Goal: Information Seeking & Learning: Find specific fact

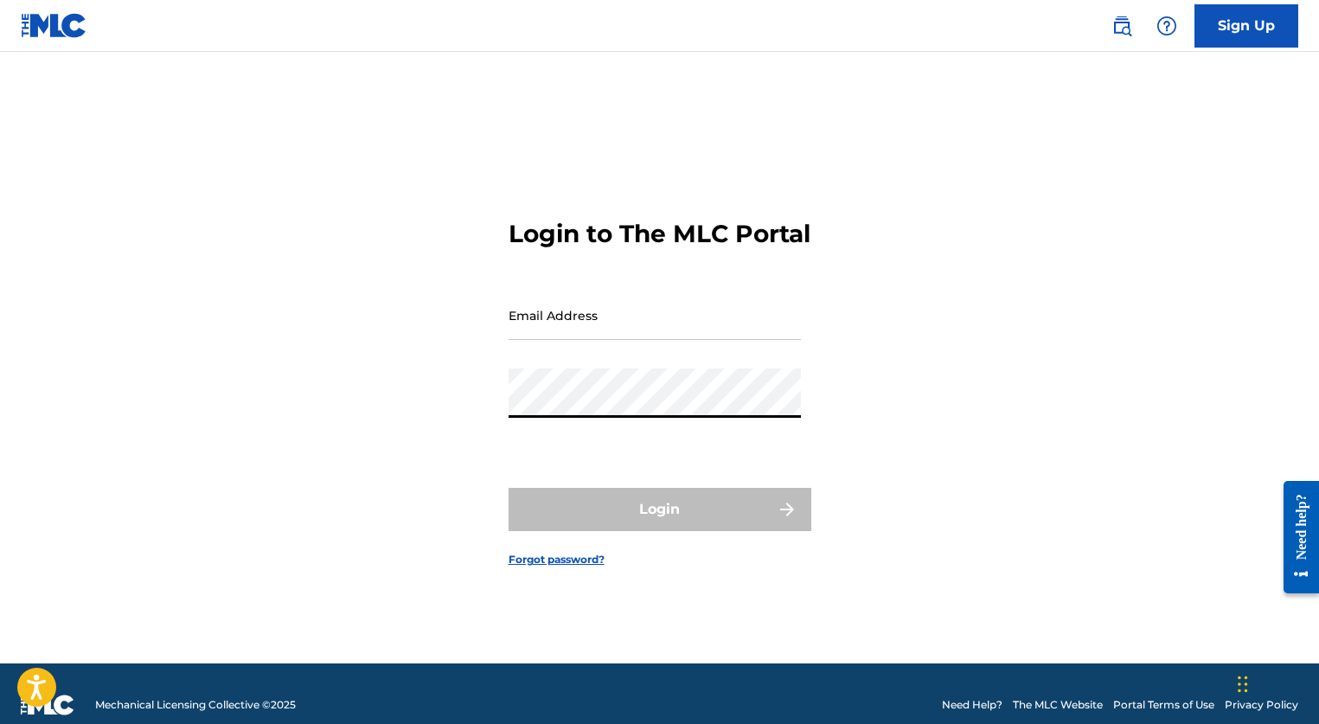
type input "[EMAIL_ADDRESS][DOMAIN_NAME]"
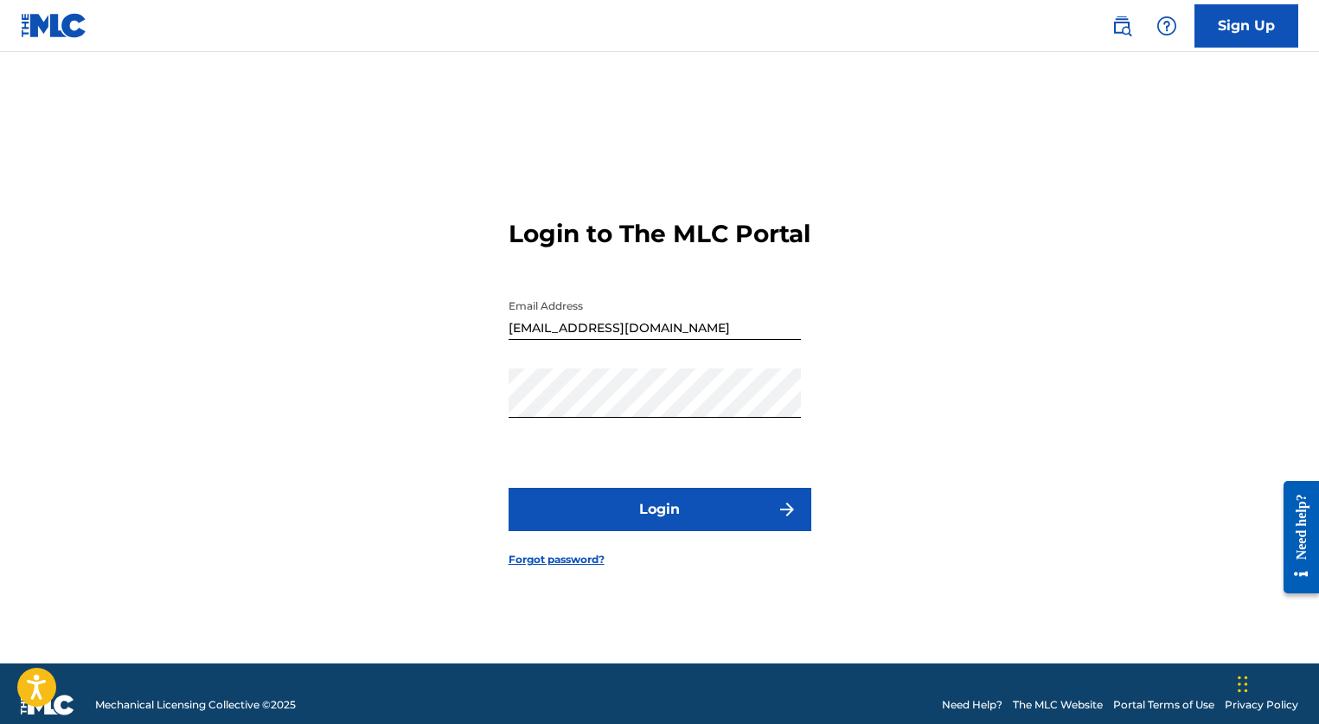
click at [595, 520] on button "Login" at bounding box center [660, 509] width 303 height 43
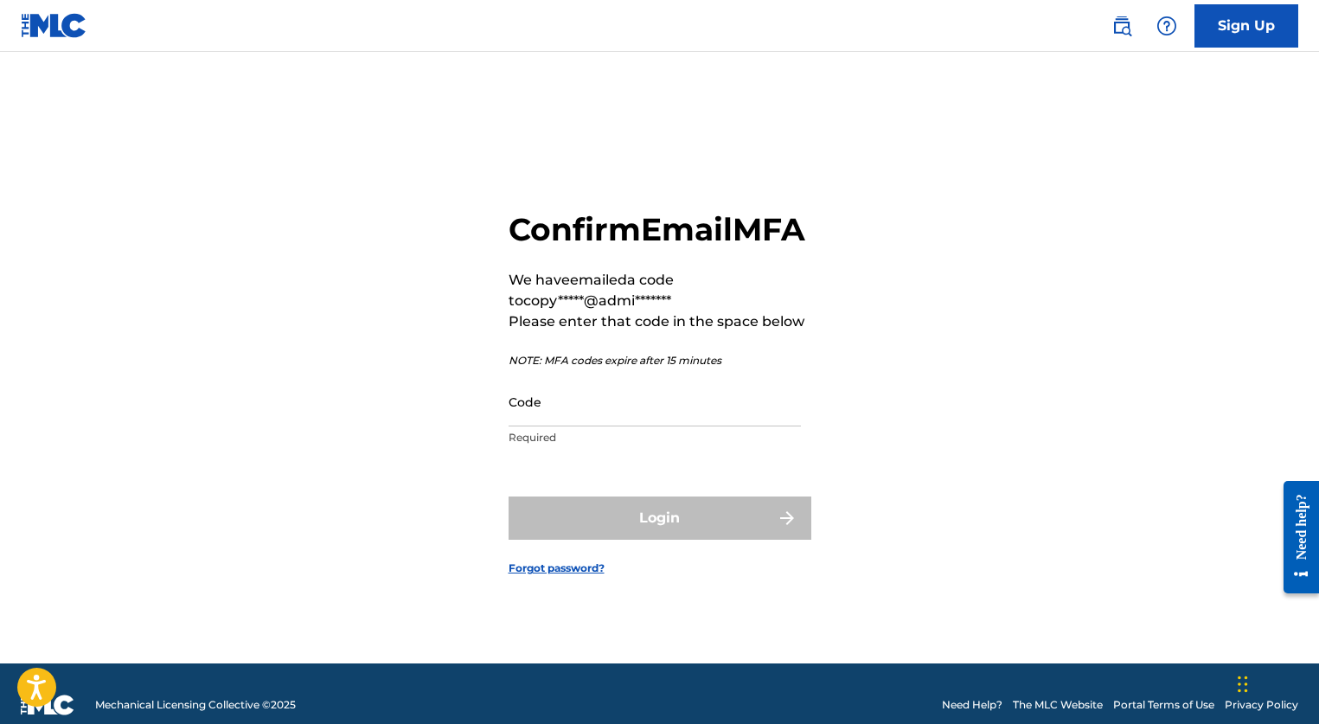
click at [598, 426] on input "Code" at bounding box center [655, 401] width 292 height 49
paste input "858619"
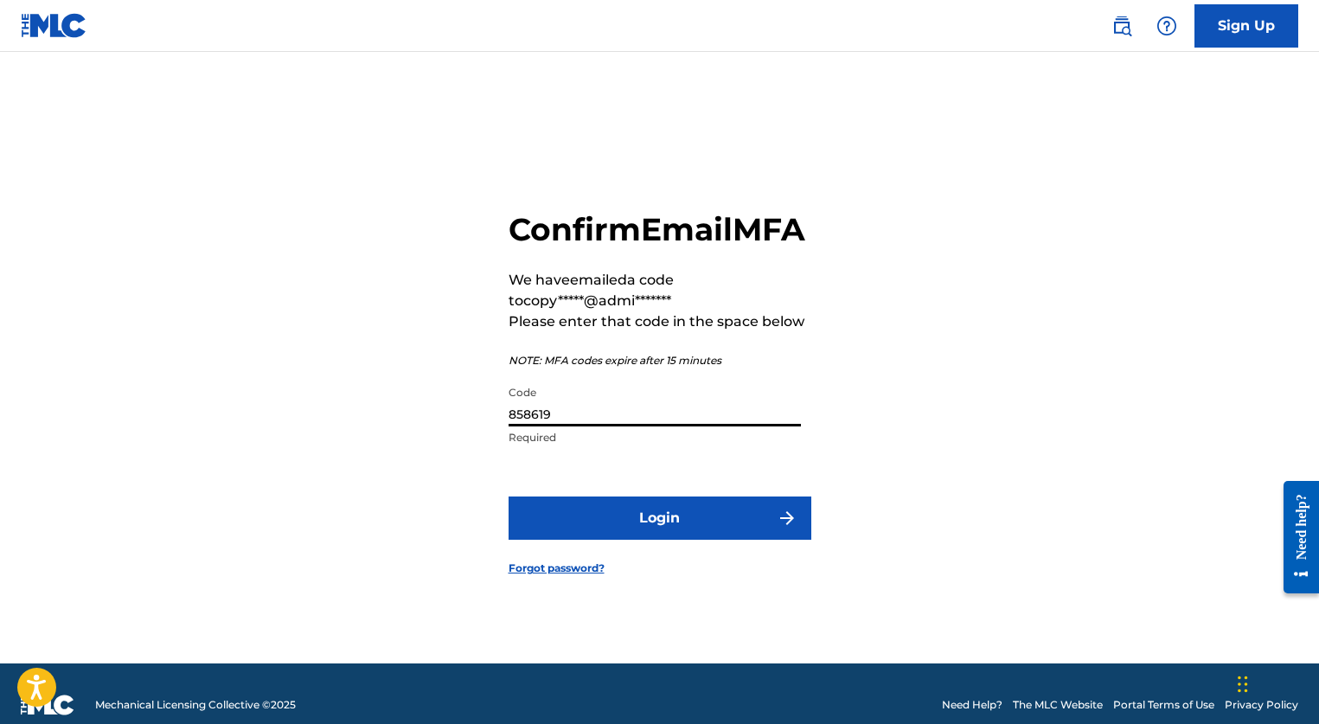
type input "858619"
click at [635, 533] on button "Login" at bounding box center [660, 517] width 303 height 43
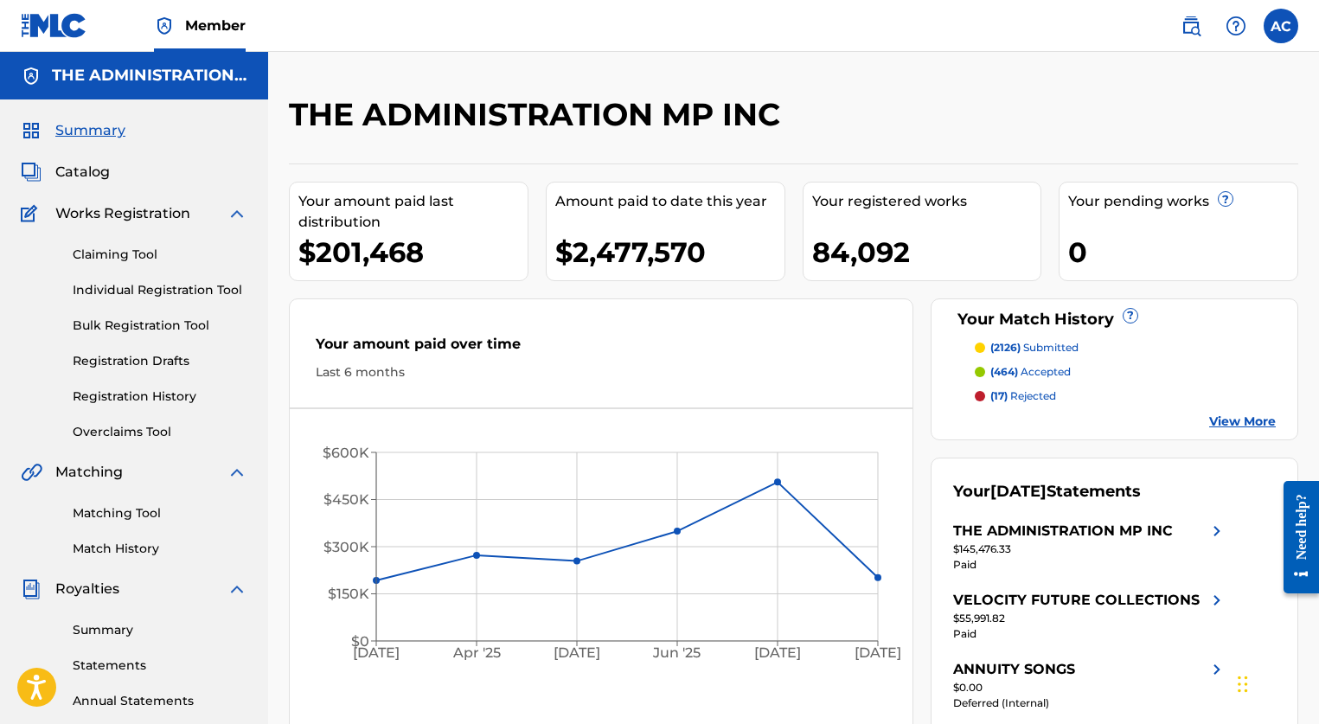
click at [102, 173] on span "Catalog" at bounding box center [82, 172] width 54 height 21
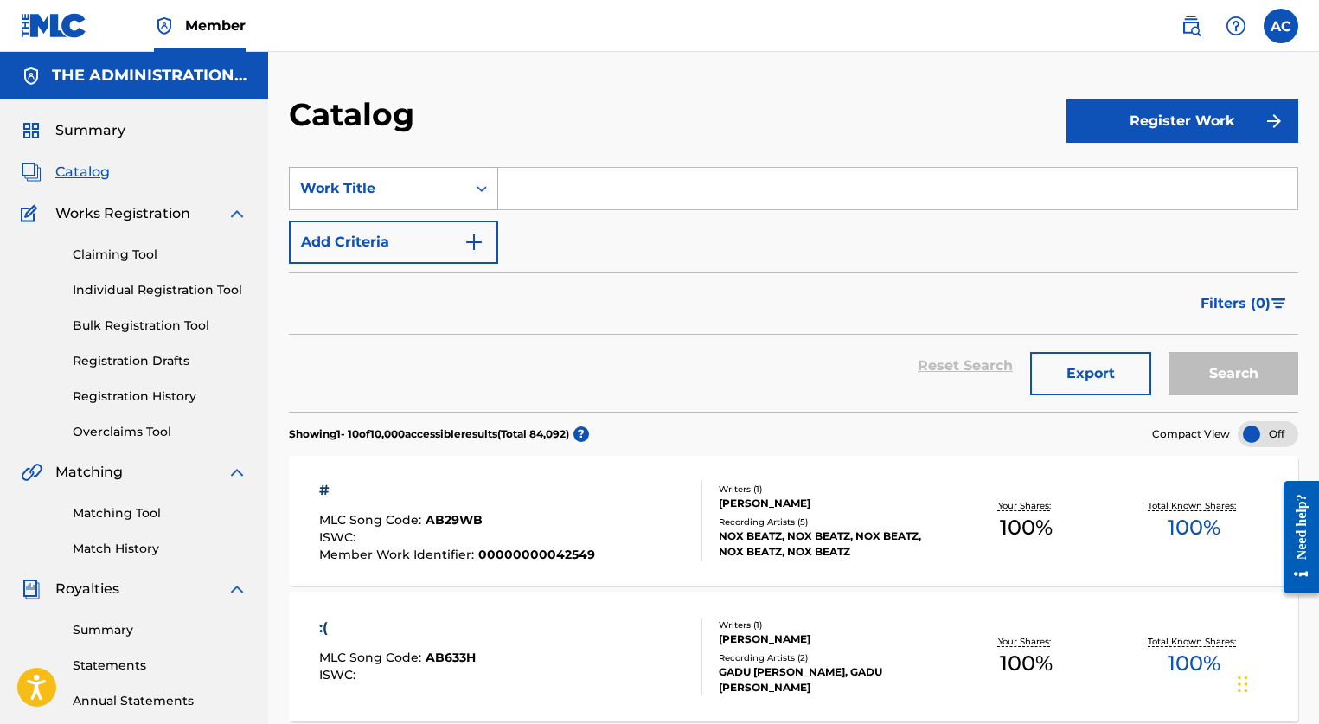
click at [428, 191] on div "Work Title" at bounding box center [378, 188] width 156 height 21
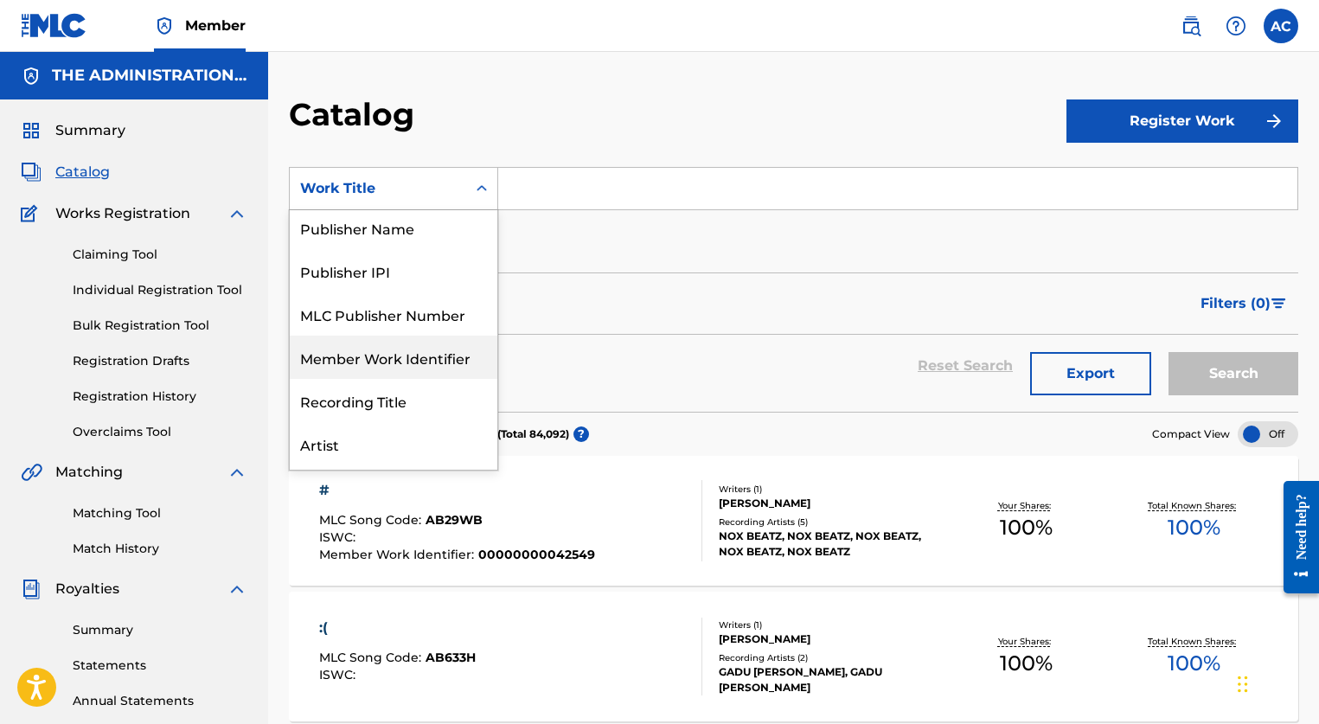
scroll to position [79, 0]
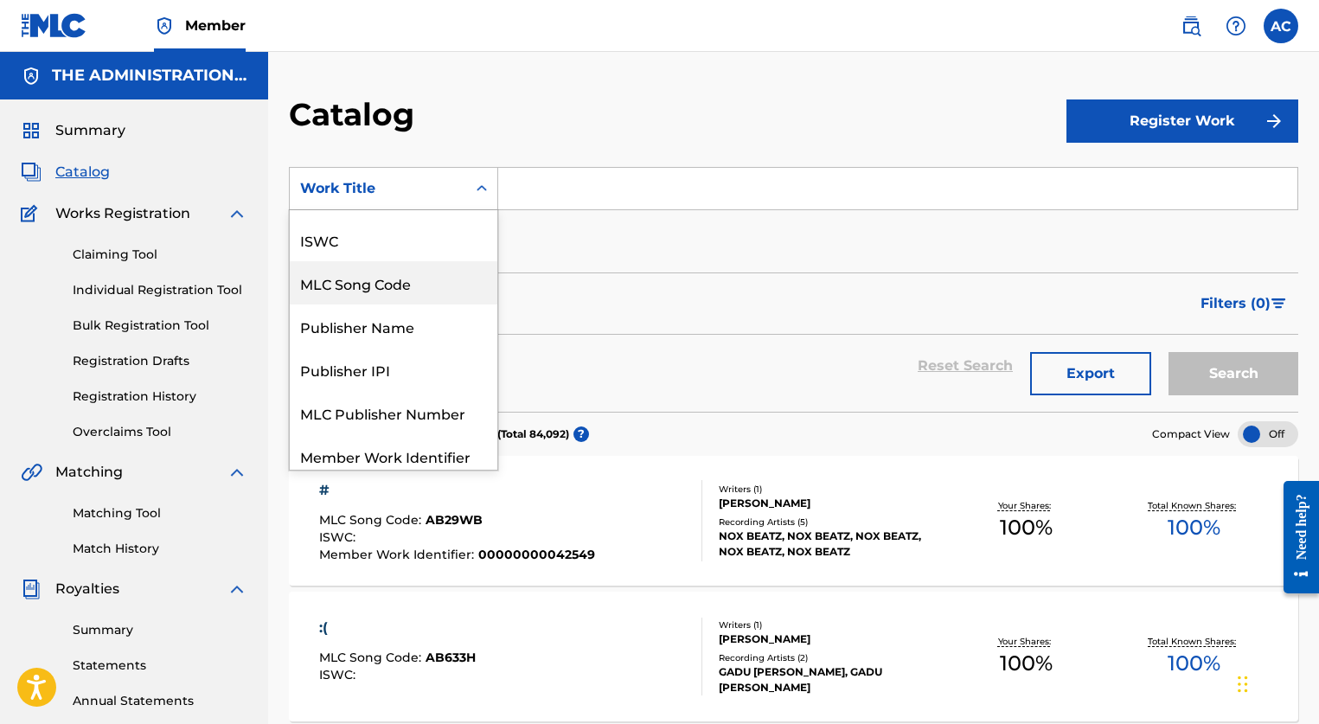
click at [385, 282] on div "MLC Song Code" at bounding box center [394, 282] width 208 height 43
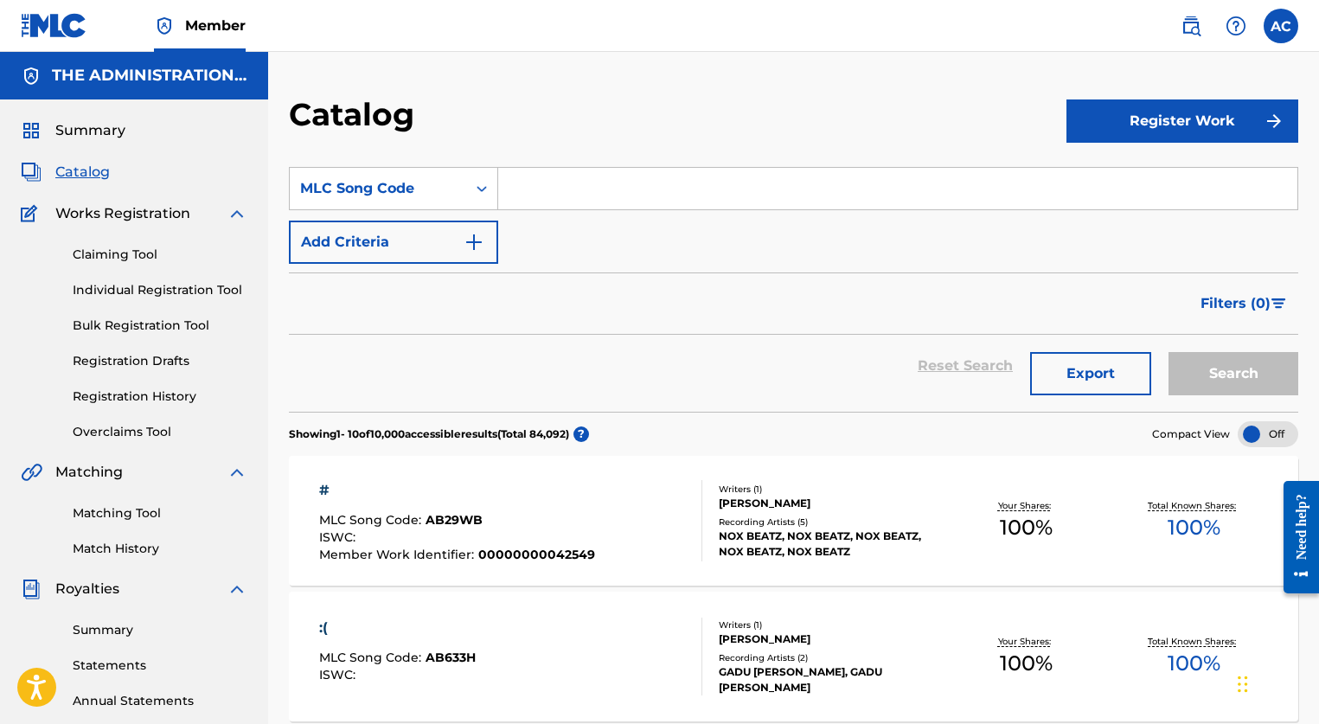
click at [497, 210] on div "SearchWithCriteria2a861e66-cfba-400a-aed9-2a4eaa793667 MLC Song Code Add Criter…" at bounding box center [793, 215] width 1009 height 97
click at [512, 195] on input "Search Form" at bounding box center [897, 189] width 799 height 42
paste input "BVBWVK"
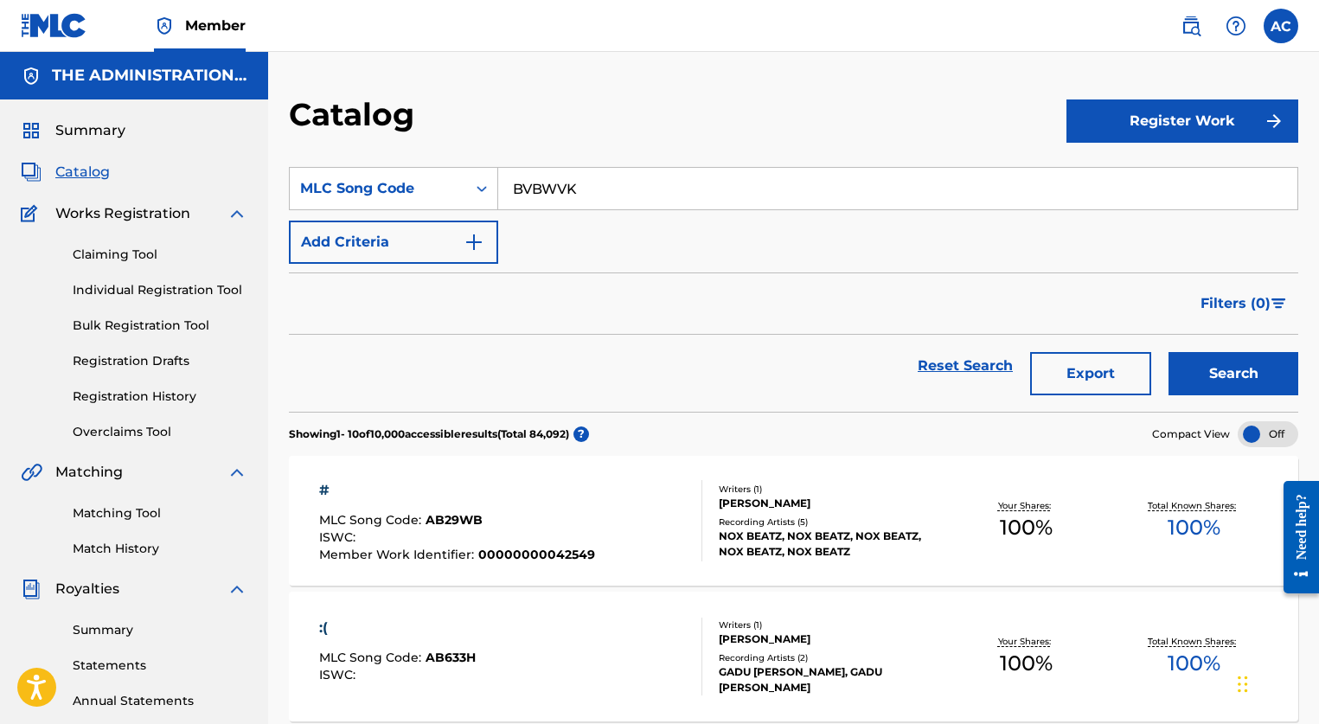
type input "BVBWVK"
click at [1241, 372] on button "Search" at bounding box center [1233, 373] width 130 height 43
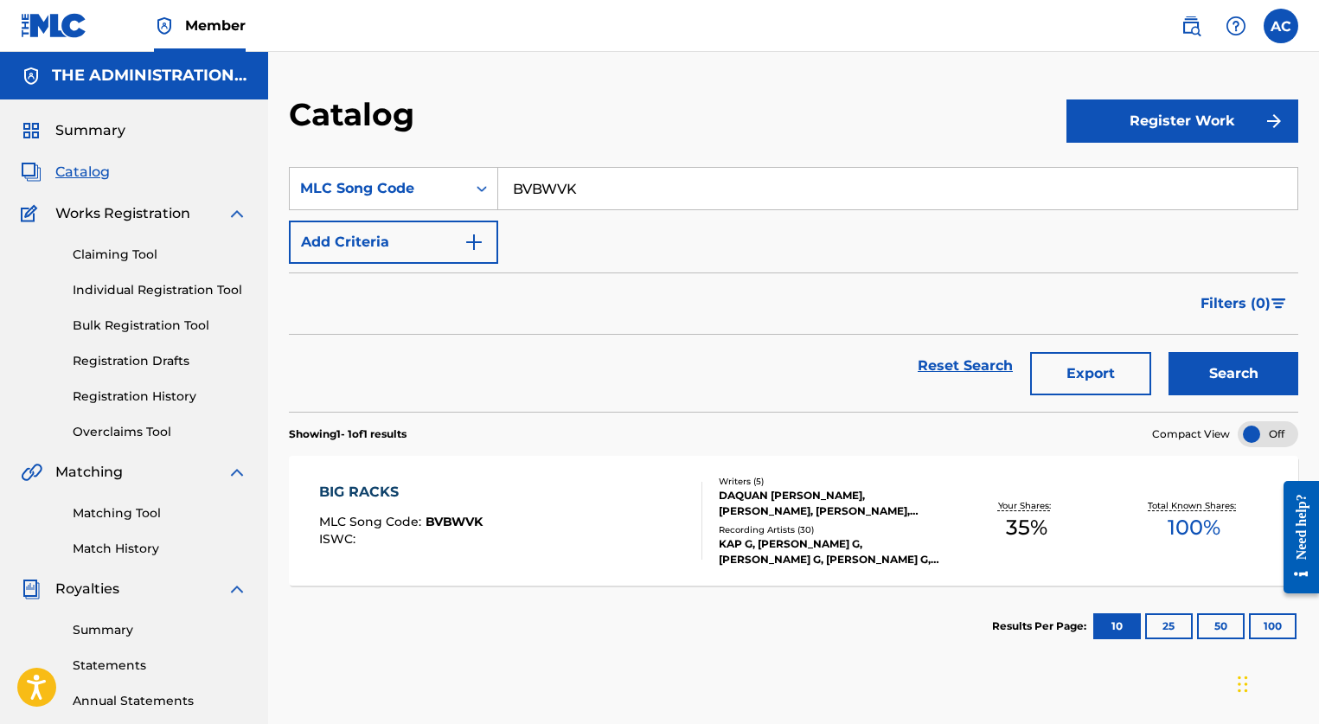
click at [507, 497] on div "BIG RACKS MLC Song Code : BVBWVK ISWC :" at bounding box center [510, 521] width 383 height 78
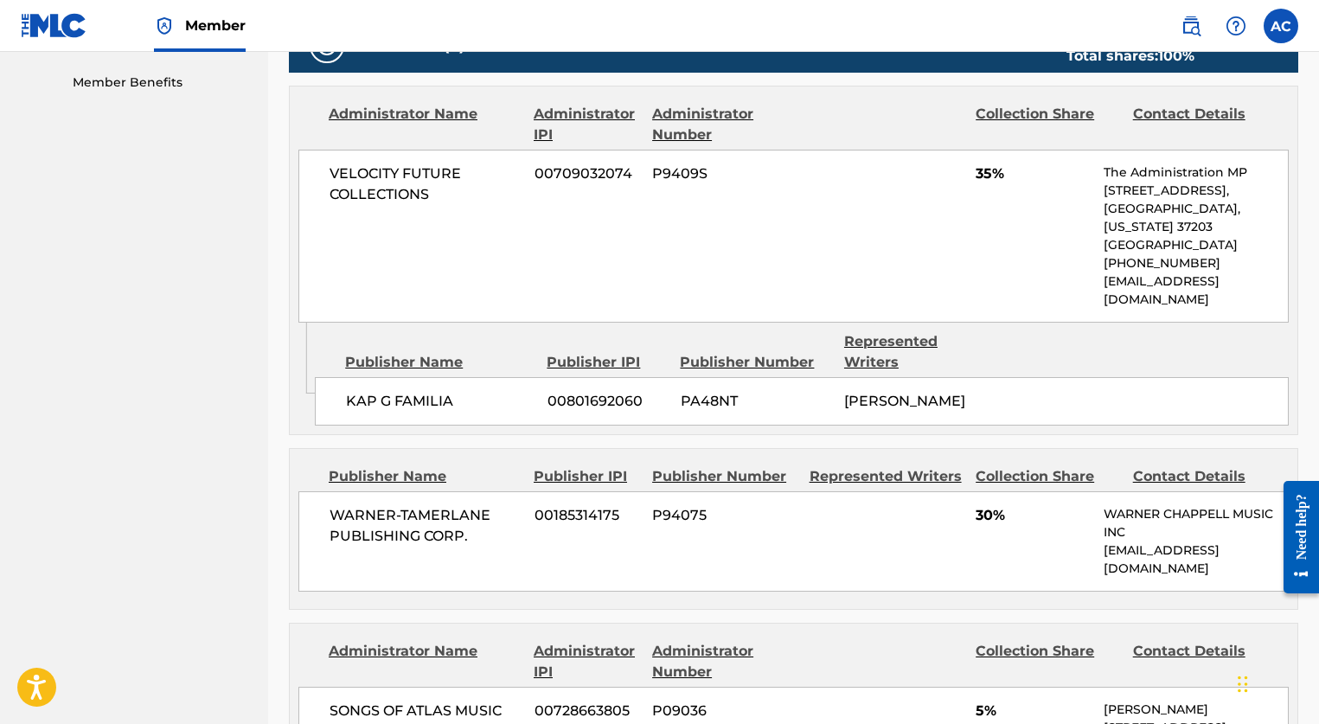
scroll to position [48, 0]
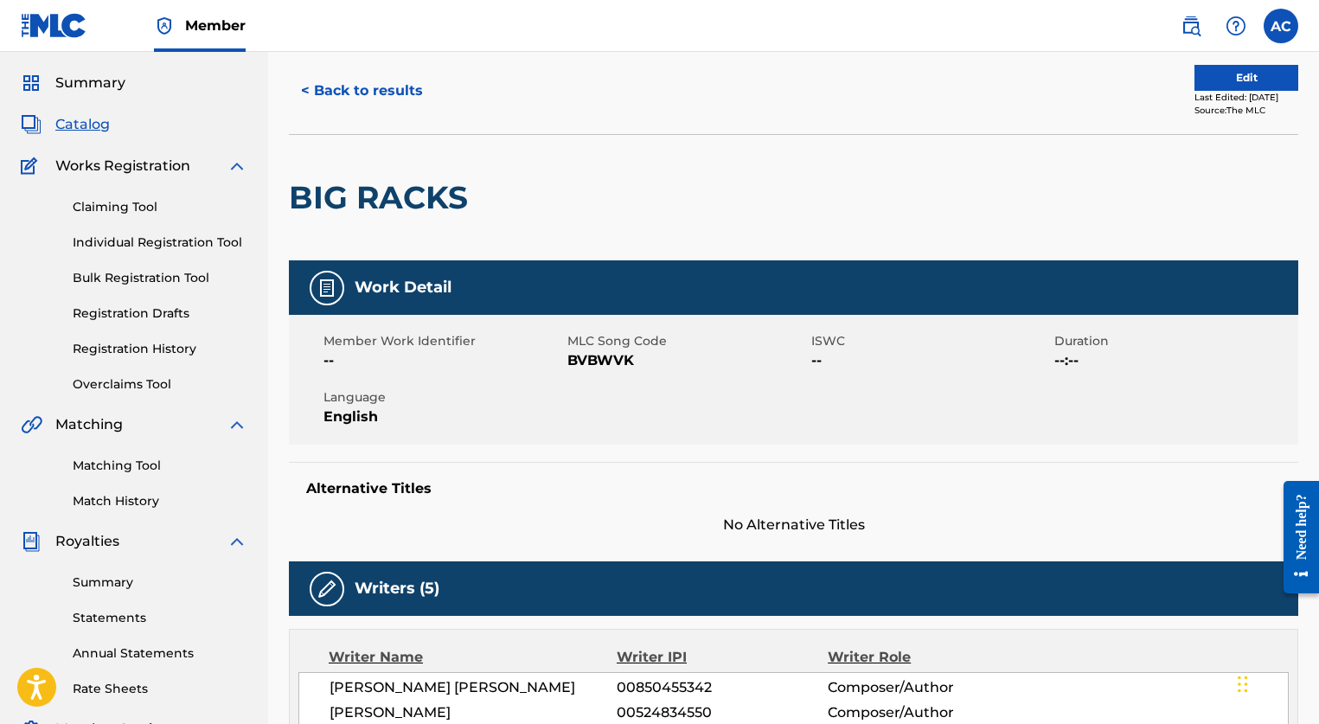
click at [360, 94] on button "< Back to results" at bounding box center [362, 90] width 146 height 43
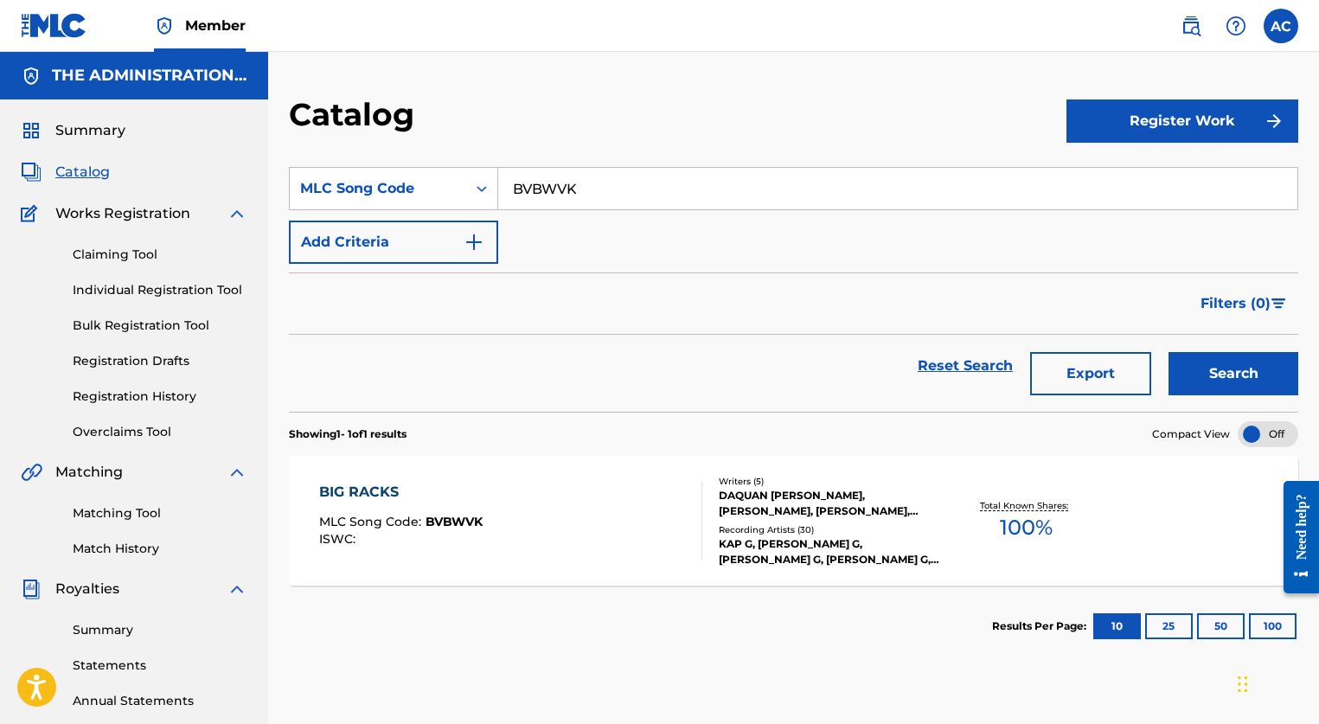
click at [557, 183] on input "BVBWVK" at bounding box center [897, 189] width 799 height 42
paste input "B73LN"
type input "BB73LN"
click at [1191, 391] on button "Search" at bounding box center [1233, 373] width 130 height 43
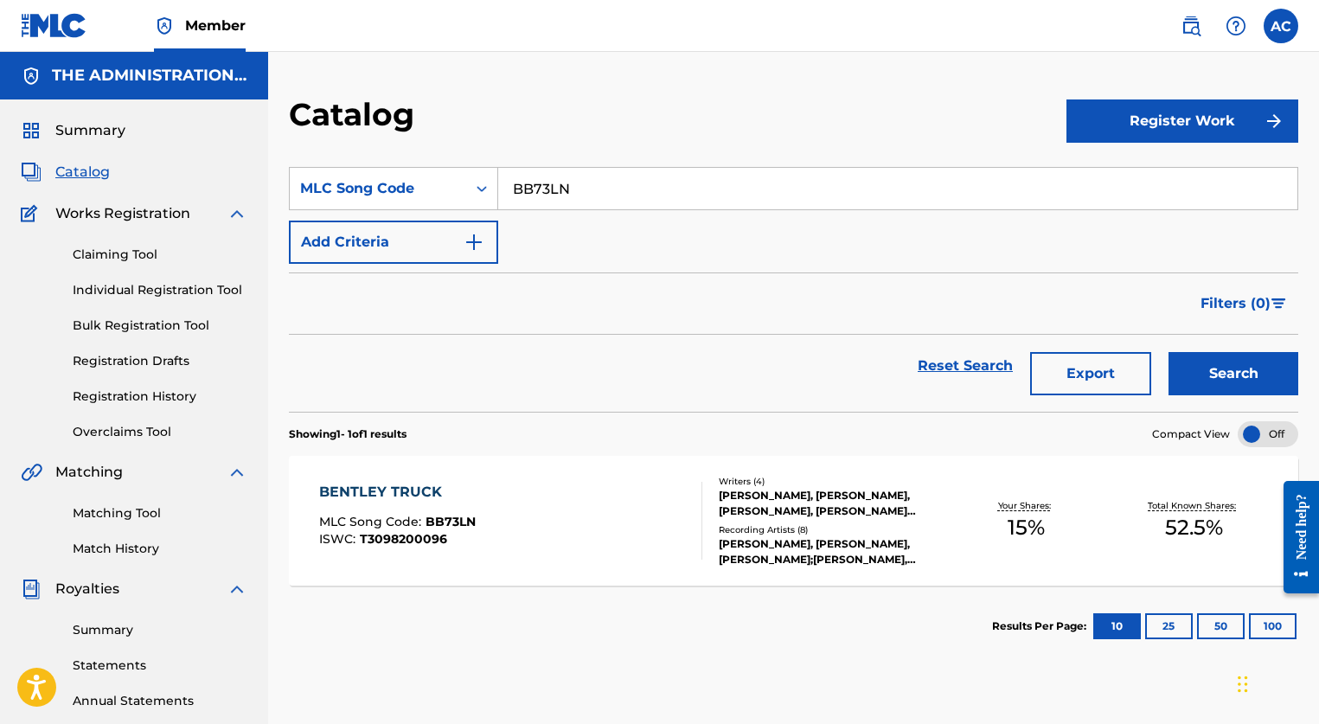
click at [940, 523] on div "Recording Artists ( 8 )" at bounding box center [830, 529] width 223 height 13
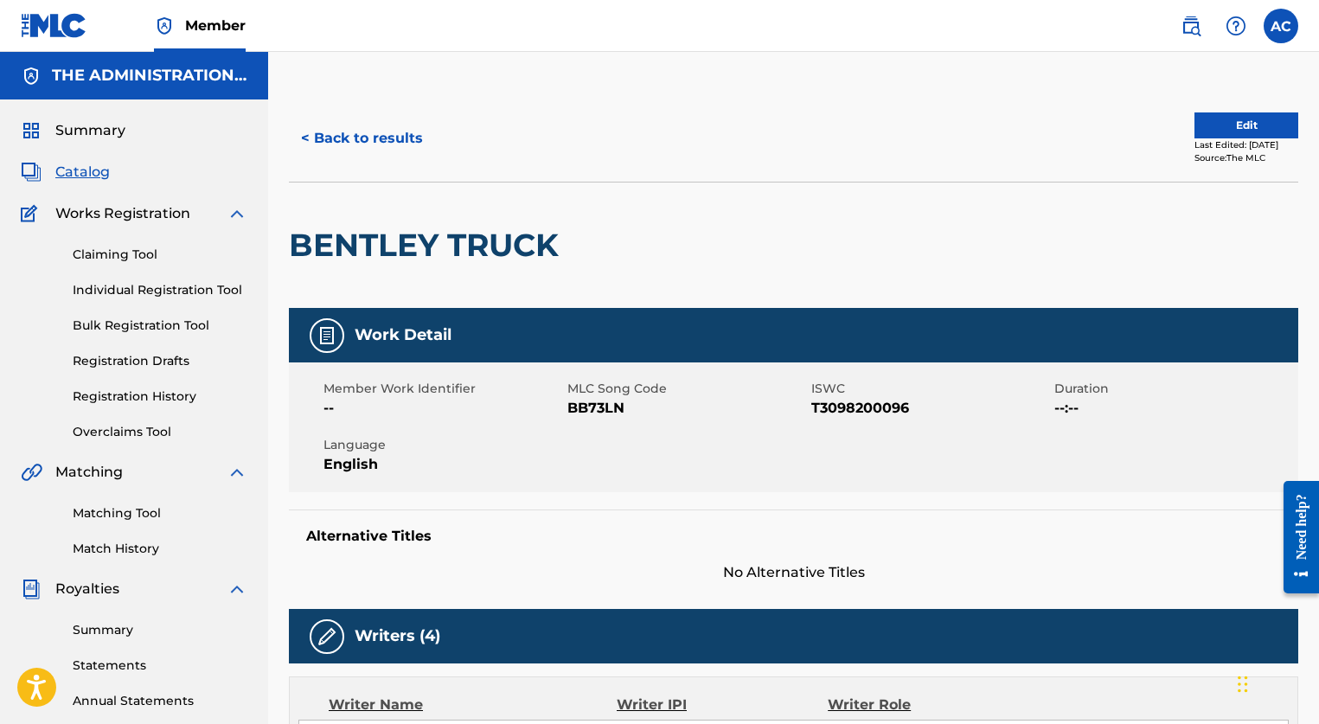
click at [339, 126] on button "< Back to results" at bounding box center [362, 138] width 146 height 43
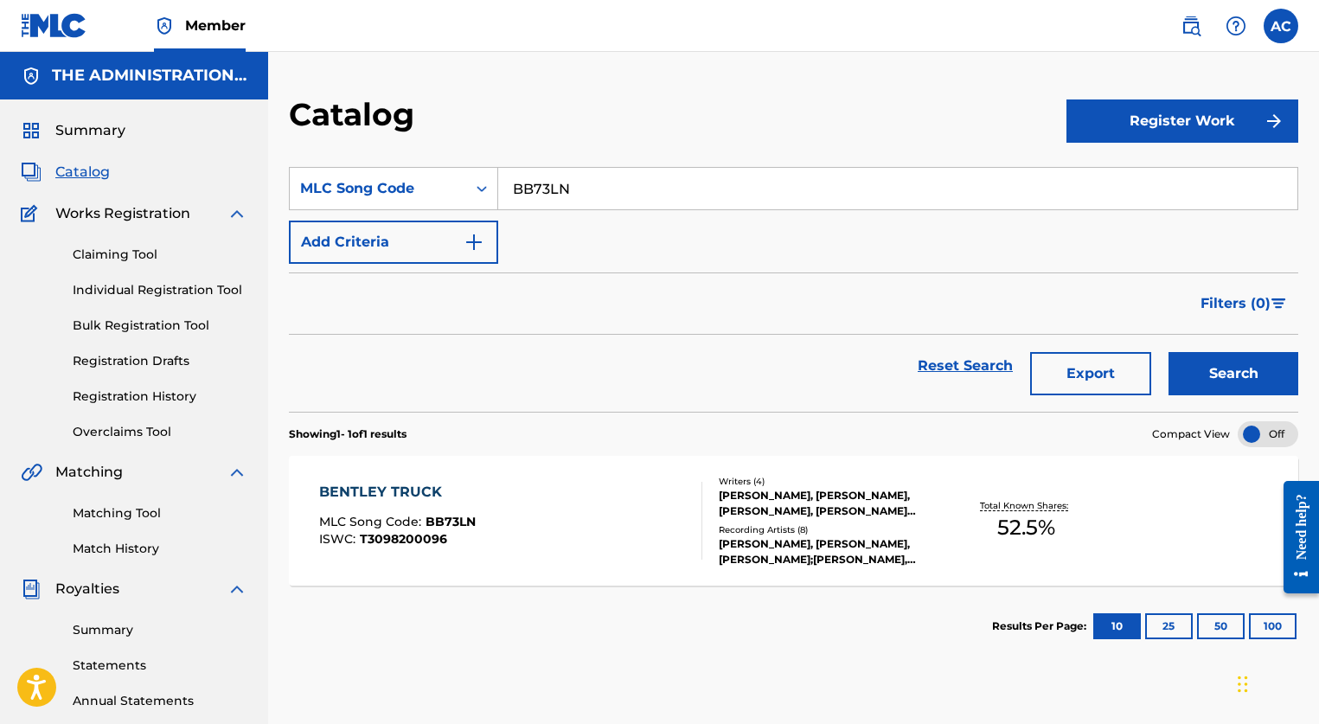
click at [536, 189] on input "BB73LN" at bounding box center [897, 189] width 799 height 42
paste input "NC3DJ1"
type input "NC3DJ1"
click at [1231, 376] on button "Search" at bounding box center [1233, 373] width 130 height 43
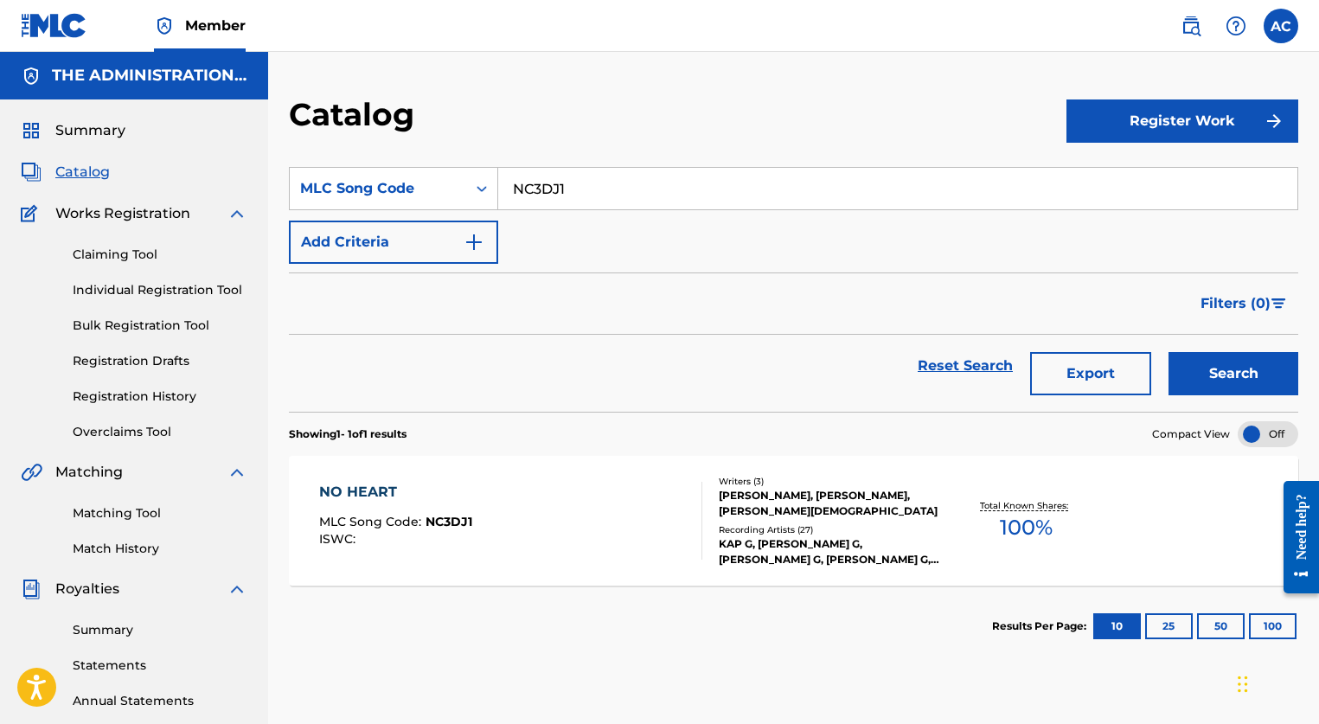
click at [534, 515] on div "NO HEART MLC Song Code : NC3DJ1 ISWC :" at bounding box center [510, 521] width 383 height 78
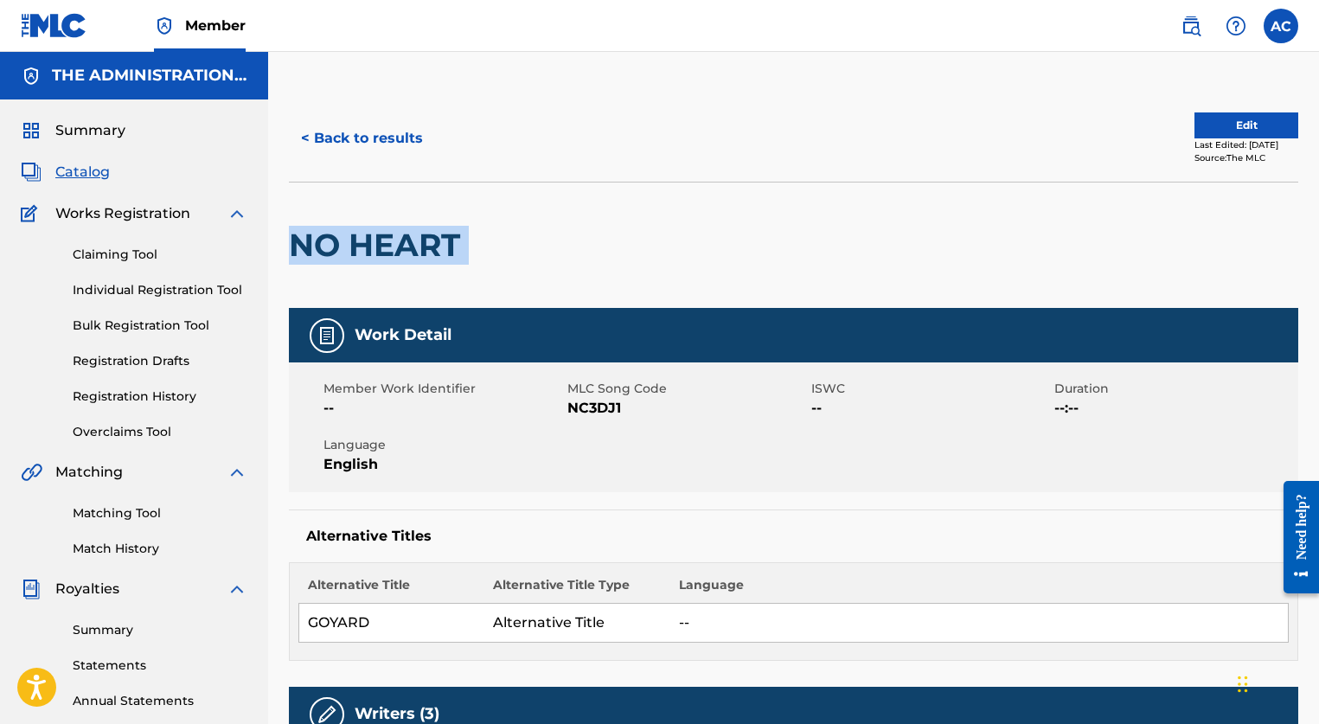
drag, startPoint x: 290, startPoint y: 238, endPoint x: 515, endPoint y: 242, distance: 225.8
click at [515, 241] on div "NO HEART" at bounding box center [793, 245] width 1009 height 126
copy div "NO HEART"
